Goal: Navigation & Orientation: Find specific page/section

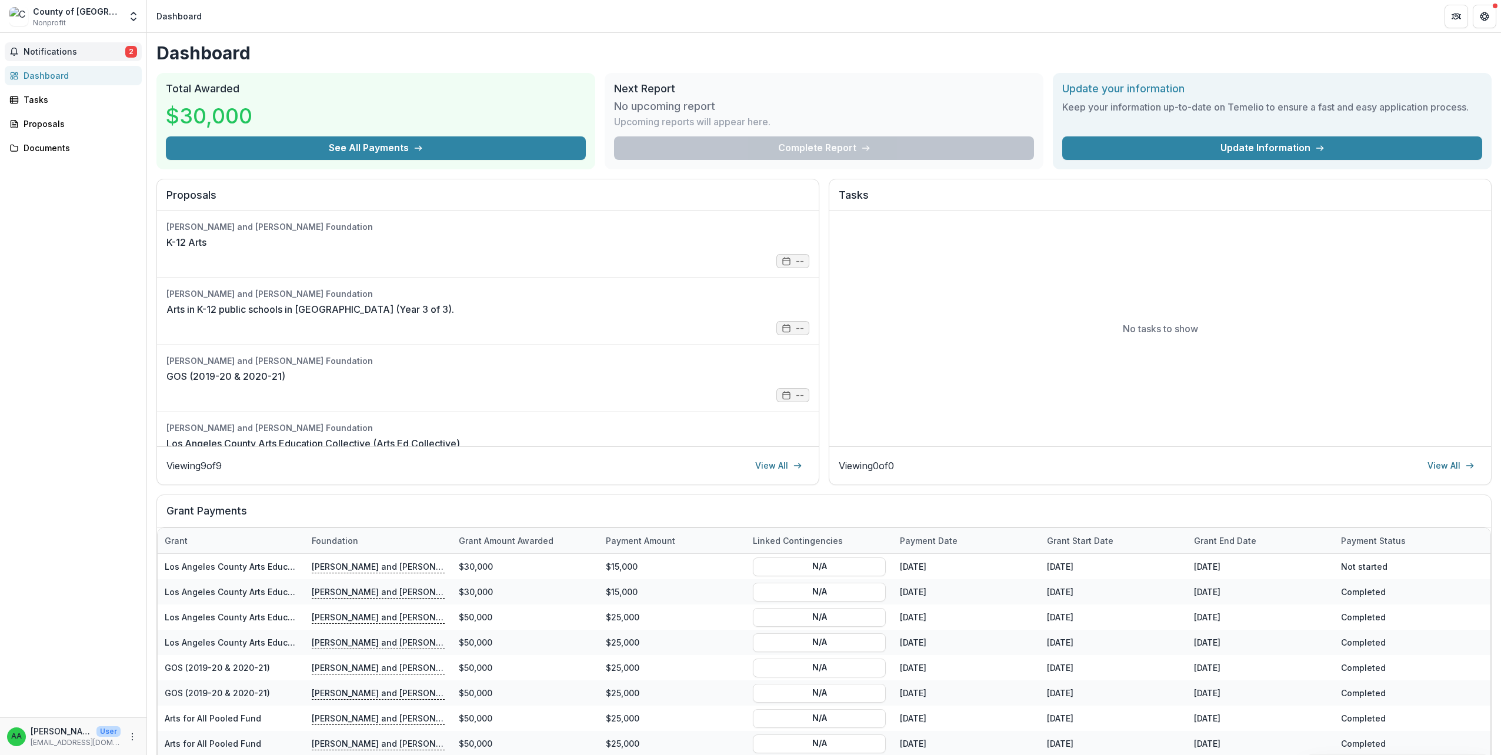
click at [92, 53] on span "Notifications" at bounding box center [75, 52] width 102 height 10
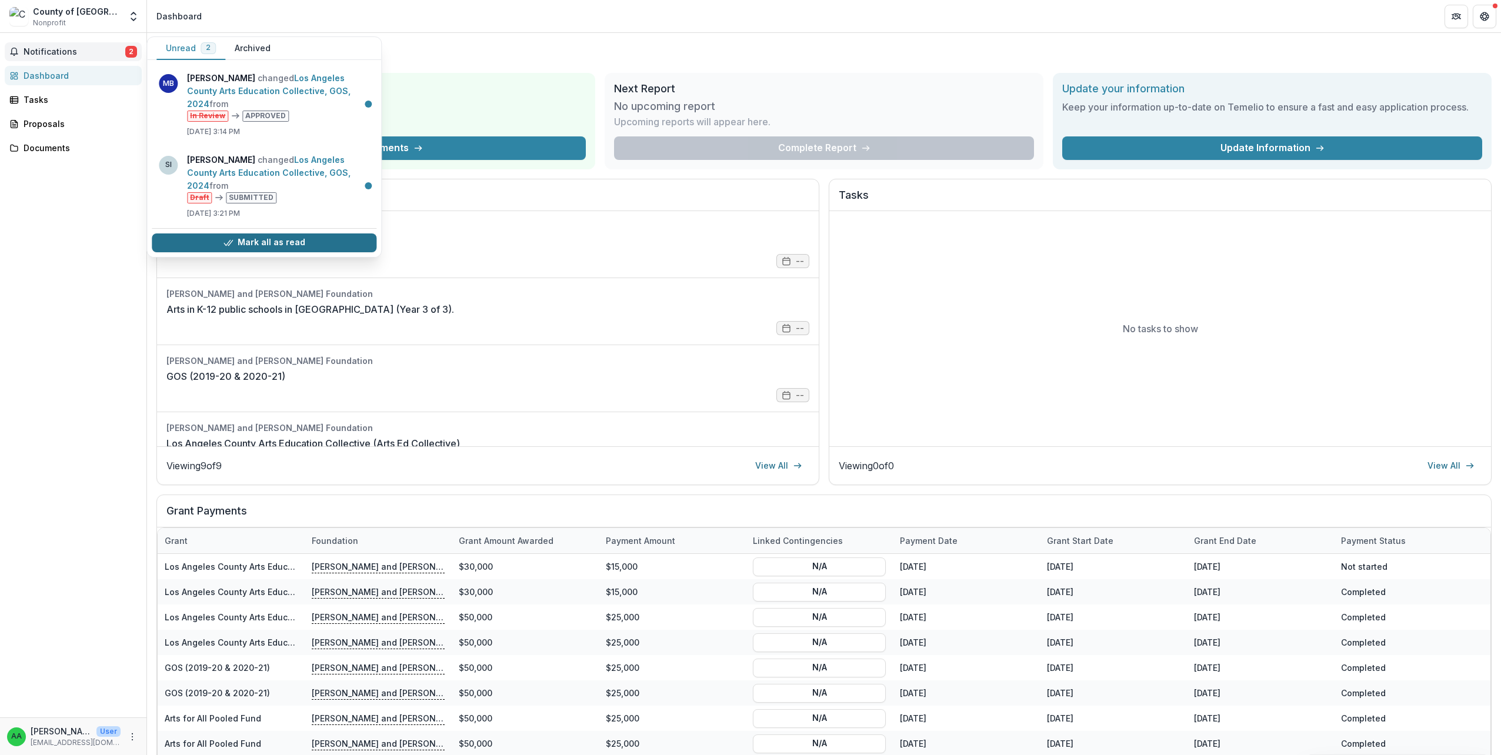
click at [318, 234] on button "Mark all as read" at bounding box center [264, 243] width 225 height 19
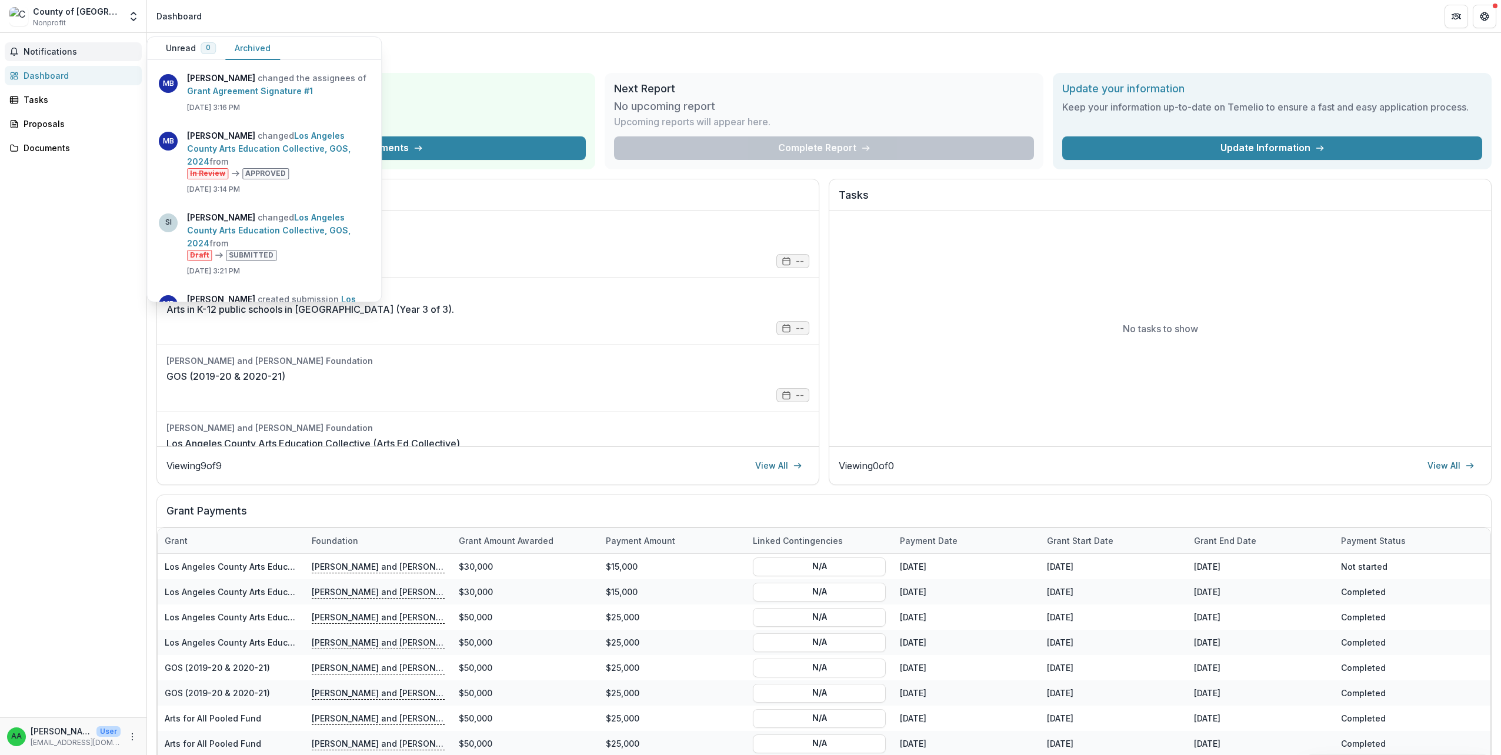
click at [246, 41] on button "Archived" at bounding box center [252, 48] width 55 height 23
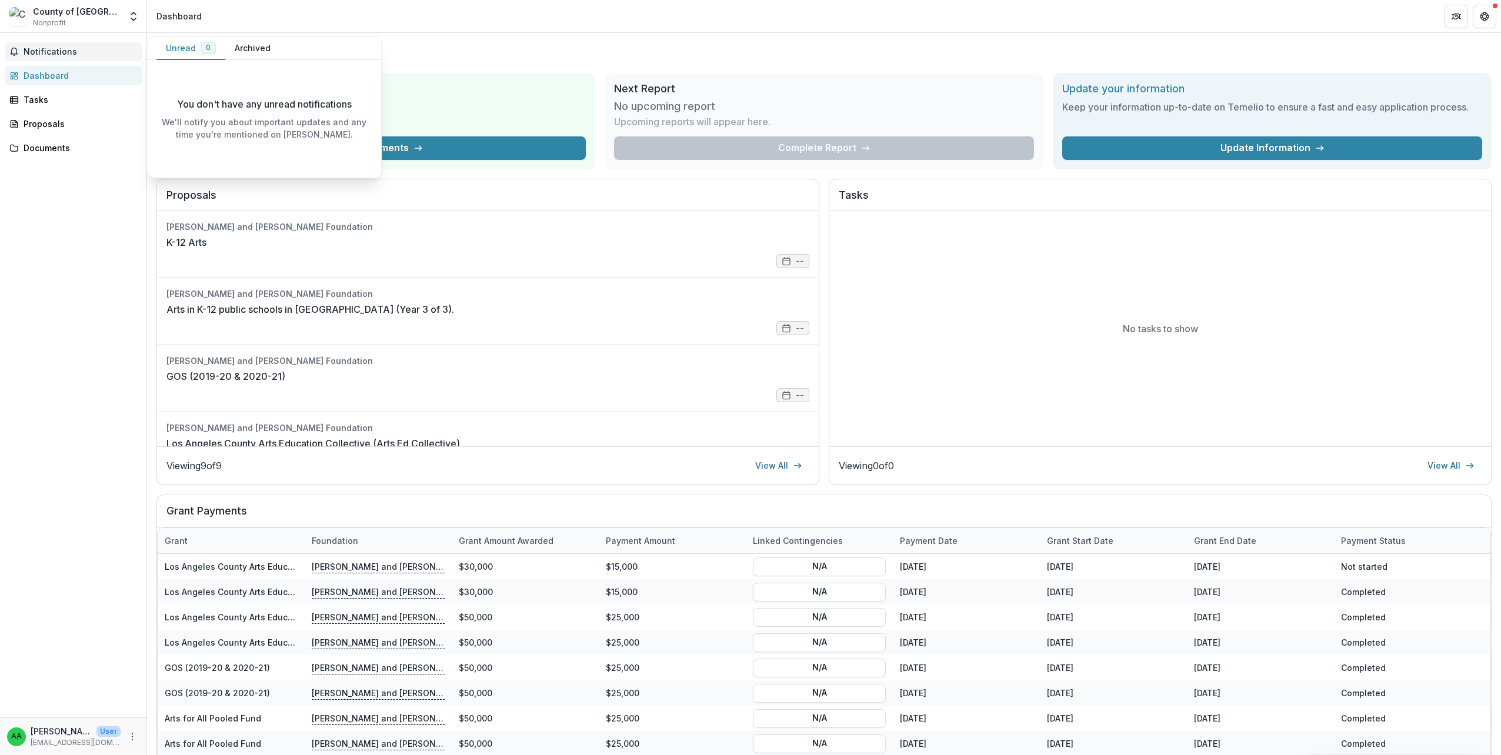
click at [201, 44] on span "0" at bounding box center [208, 48] width 15 height 12
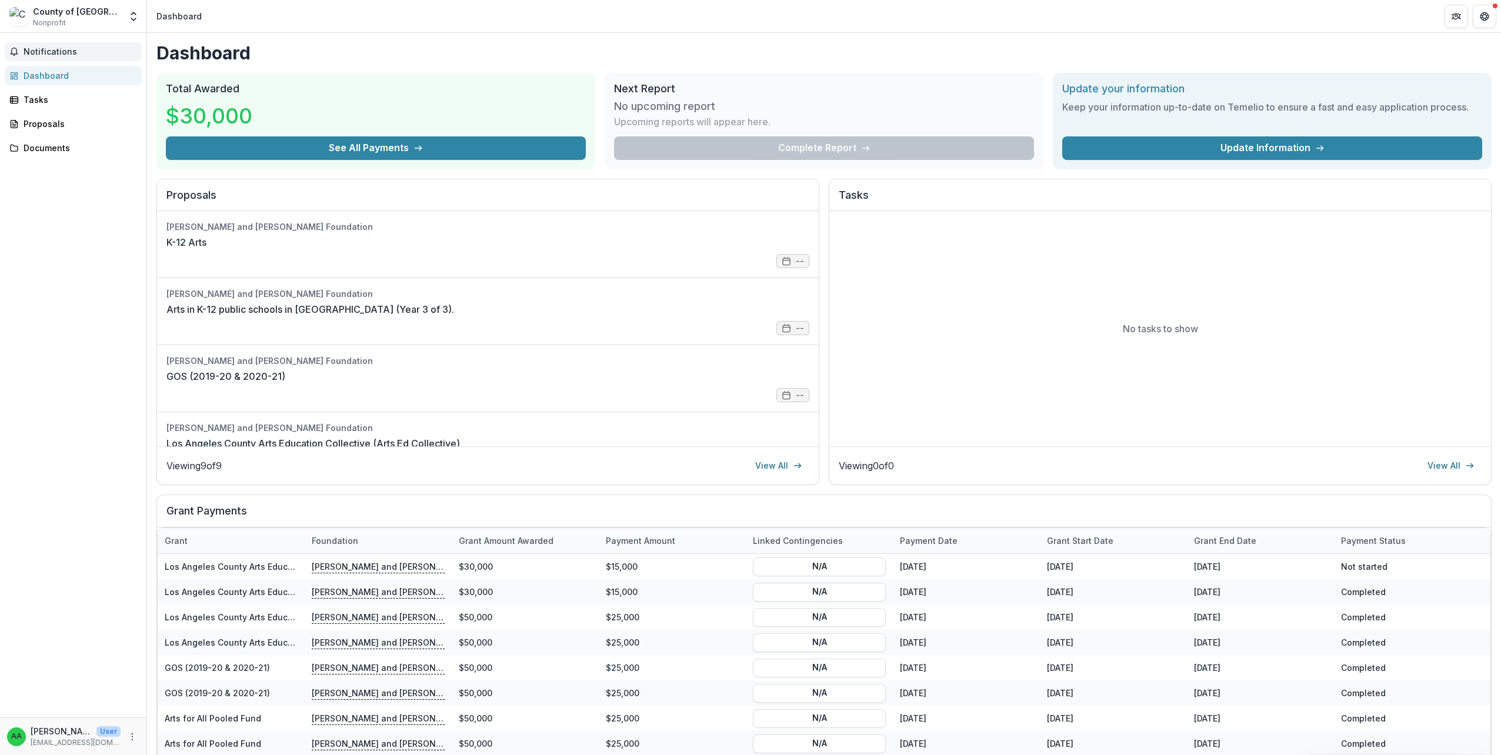
click at [93, 203] on div "Notifications Unread 0 Archived You don't have any unread notifications We'll n…" at bounding box center [73, 375] width 146 height 685
click at [42, 97] on div "Tasks" at bounding box center [78, 100] width 109 height 12
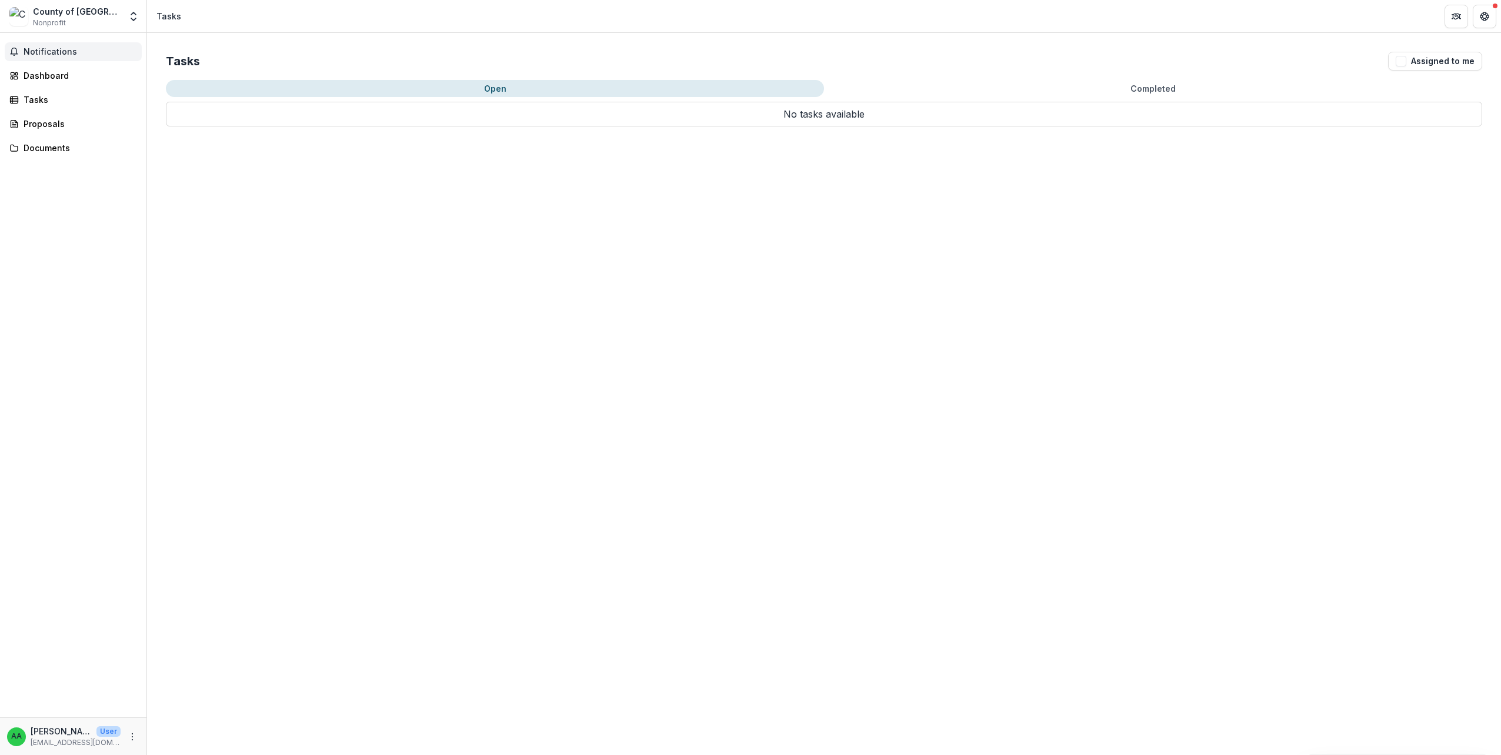
click at [51, 47] on span "Notifications" at bounding box center [81, 52] width 114 height 10
click at [63, 71] on div "Dashboard" at bounding box center [78, 75] width 109 height 12
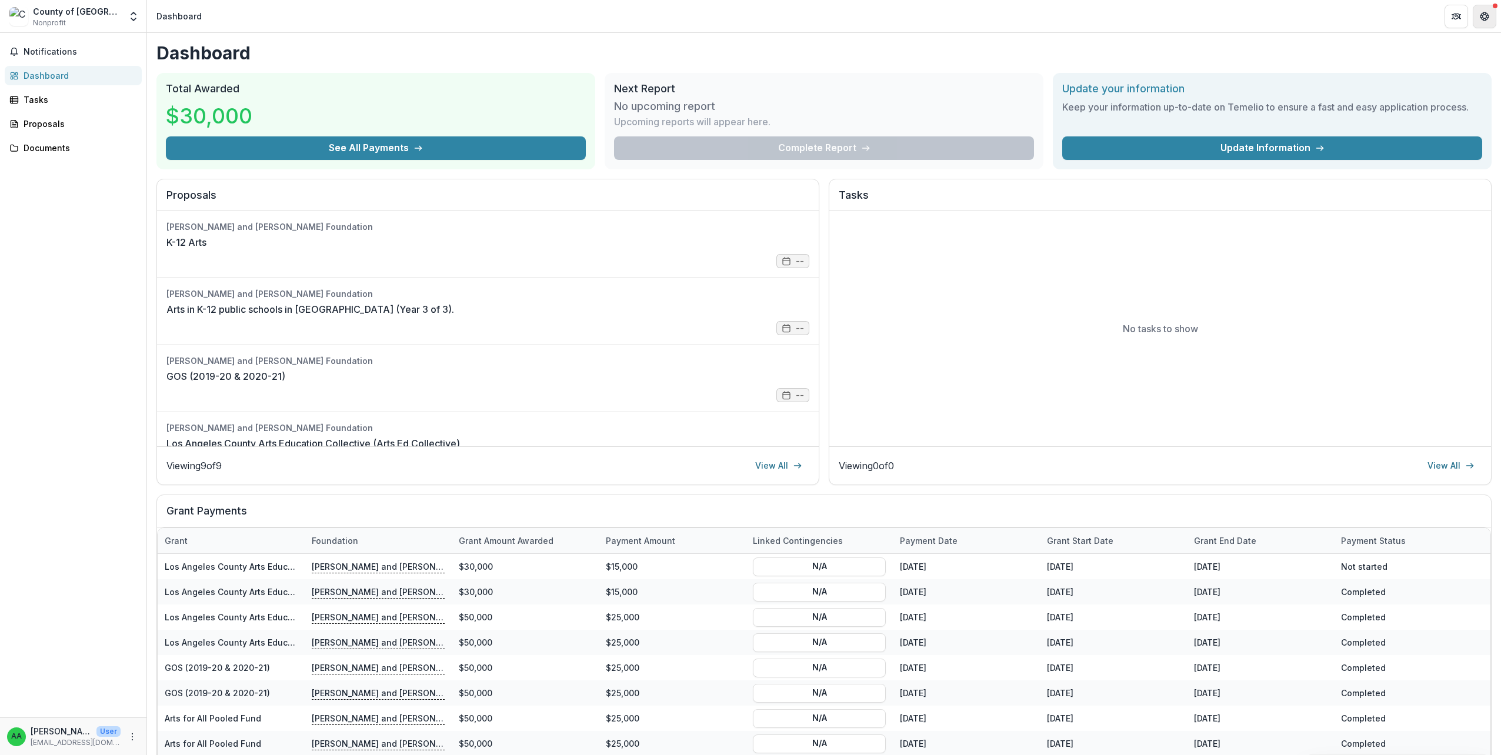
click at [1486, 13] on icon "Get Help" at bounding box center [1484, 16] width 9 height 9
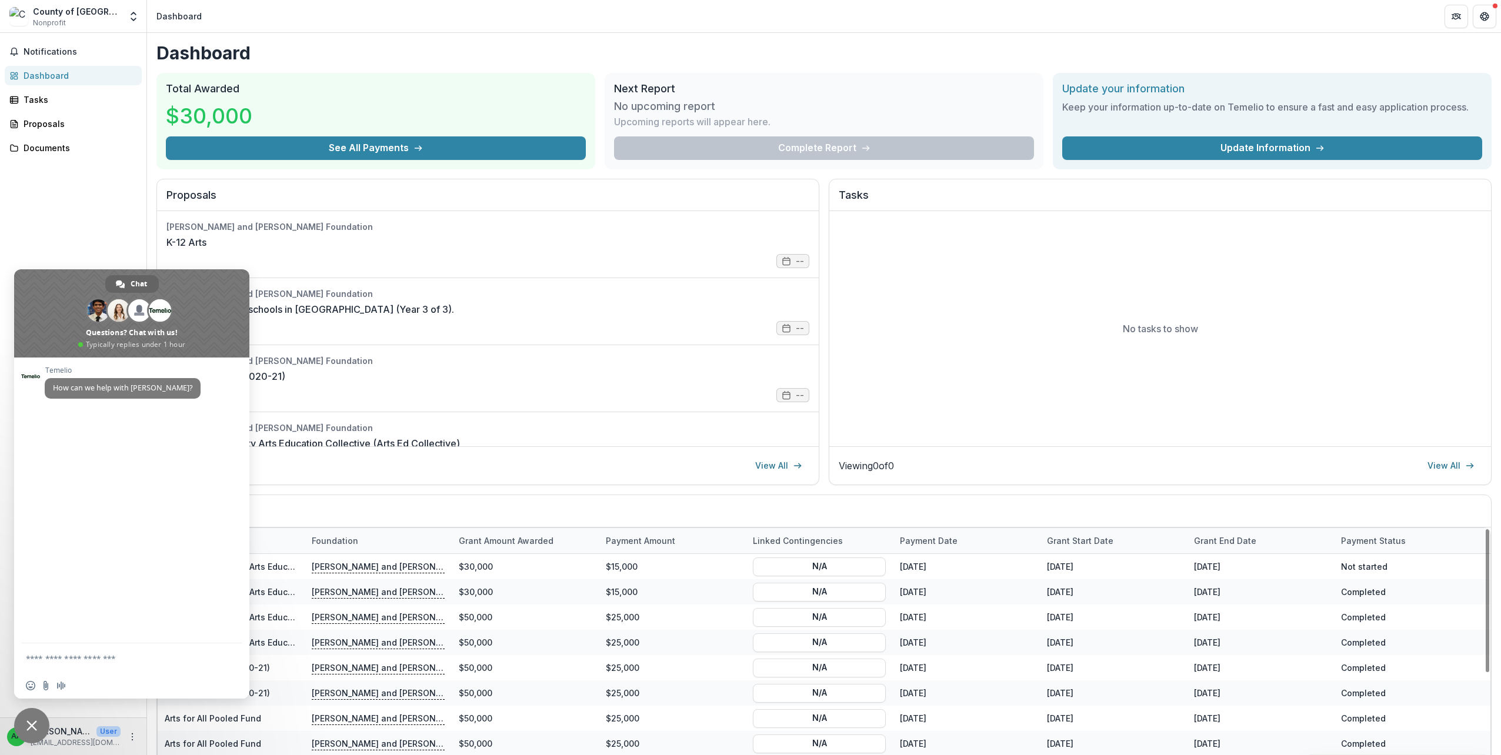
click at [28, 721] on span "Close chat" at bounding box center [31, 726] width 11 height 11
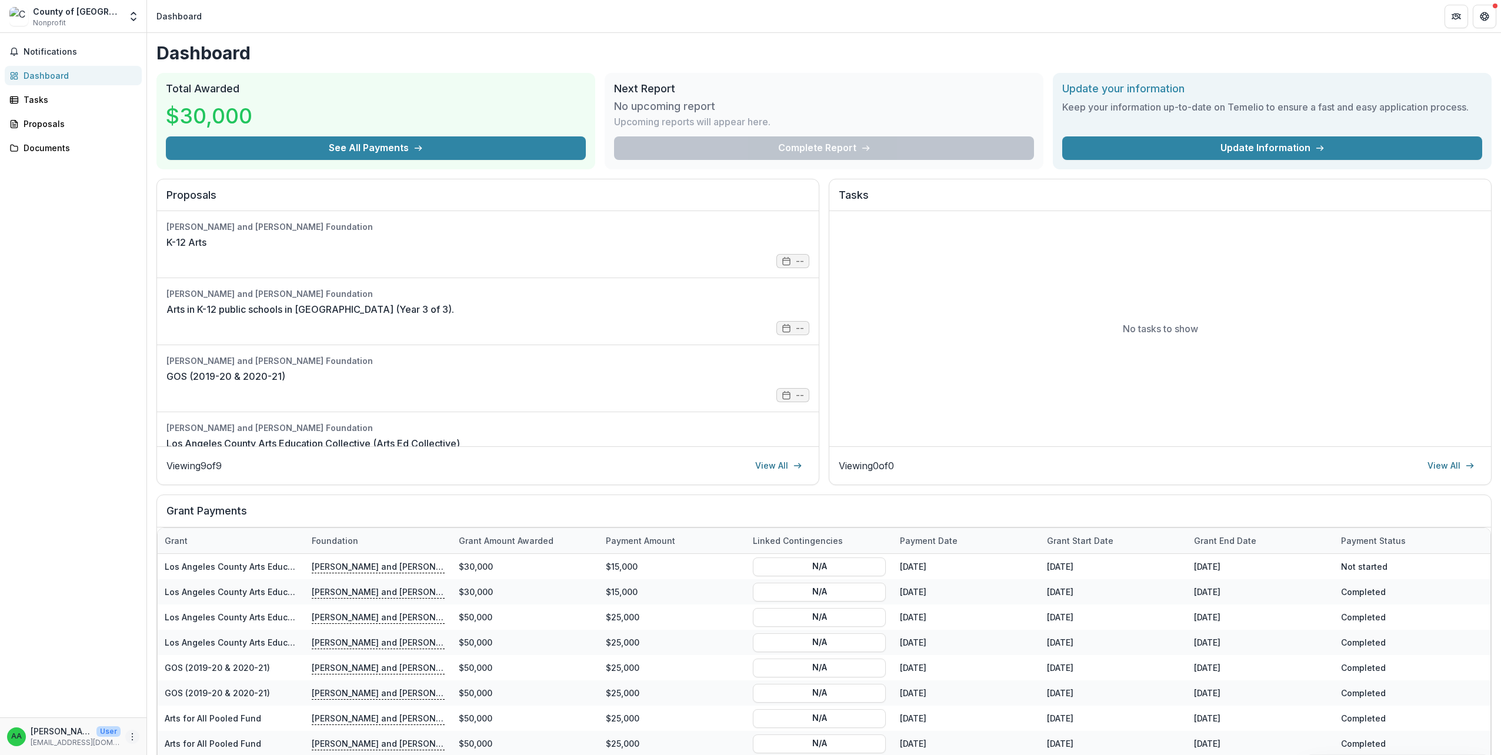
click at [128, 738] on icon "More" at bounding box center [132, 736] width 9 height 9
click at [156, 735] on icon "button" at bounding box center [158, 730] width 9 height 9
